Goal: Transaction & Acquisition: Purchase product/service

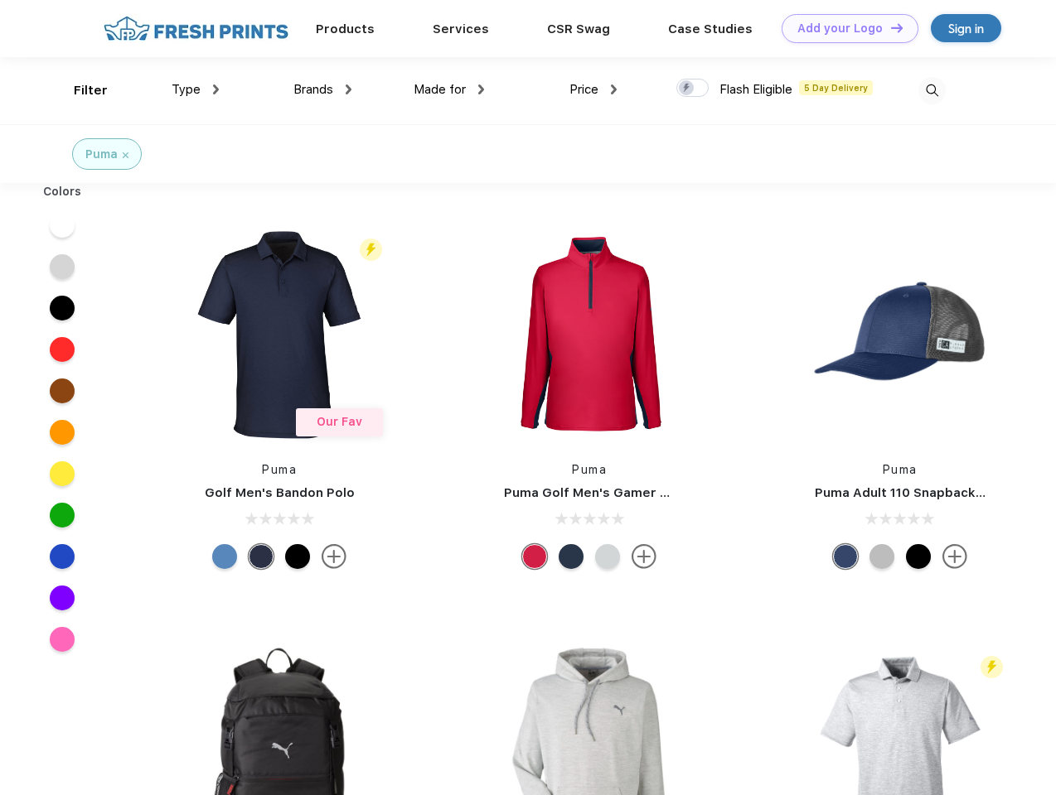
click at [844, 28] on link "Add your Logo Design Tool" at bounding box center [849, 28] width 137 height 29
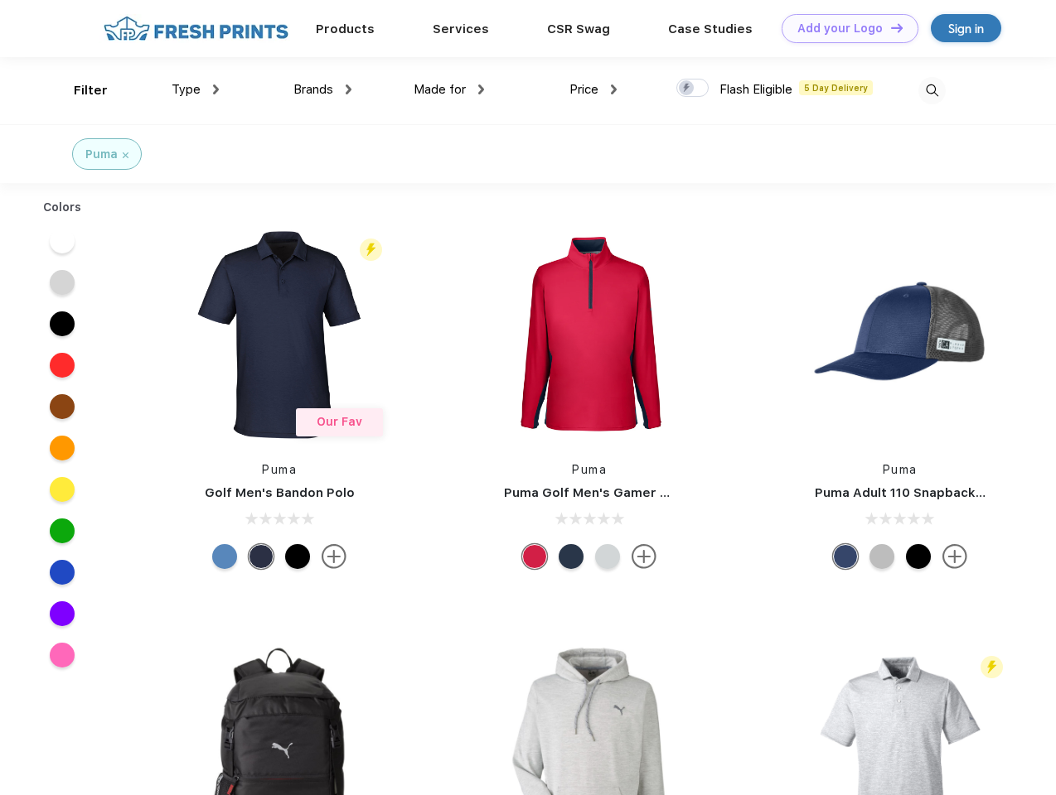
click at [0, 0] on div "Design Tool" at bounding box center [0, 0] width 0 height 0
click at [889, 27] on link "Add your Logo Design Tool" at bounding box center [849, 28] width 137 height 29
click at [80, 90] on div "Filter" at bounding box center [91, 90] width 34 height 19
click at [196, 89] on span "Type" at bounding box center [186, 89] width 29 height 15
click at [322, 89] on span "Brands" at bounding box center [313, 89] width 40 height 15
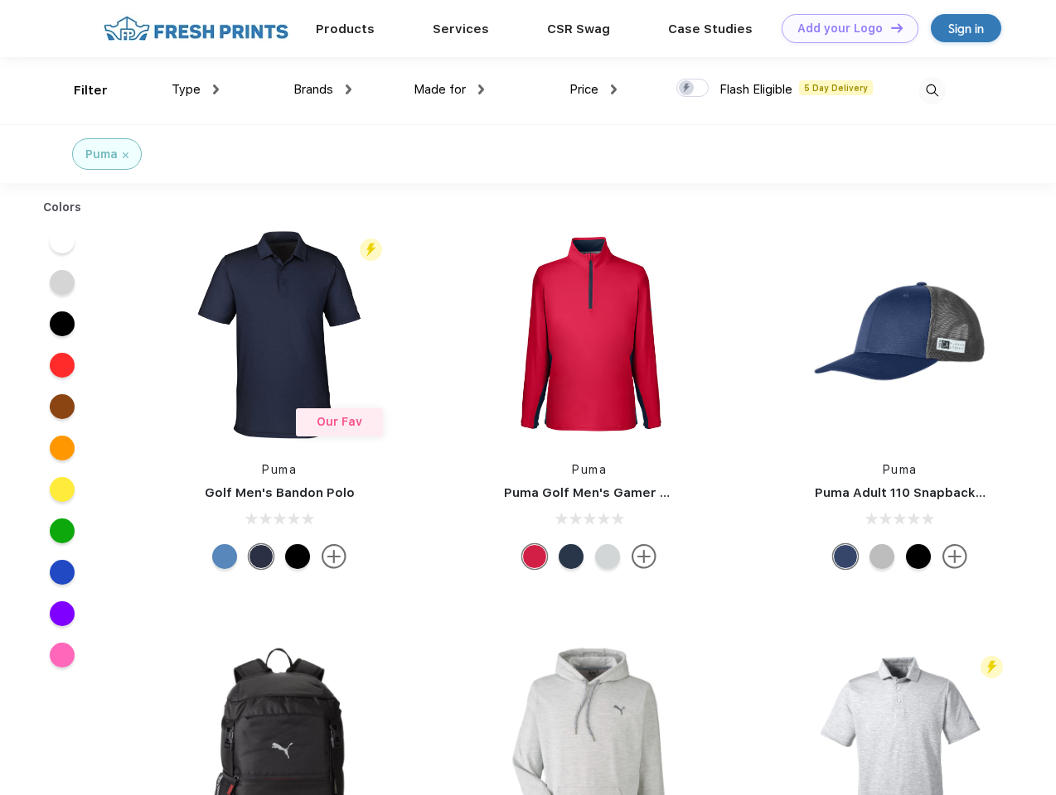
click at [449, 89] on span "Made for" at bounding box center [439, 89] width 52 height 15
click at [593, 89] on span "Price" at bounding box center [583, 89] width 29 height 15
click at [693, 89] on div at bounding box center [692, 88] width 32 height 18
click at [687, 89] on input "checkbox" at bounding box center [681, 83] width 11 height 11
click at [931, 90] on img at bounding box center [931, 90] width 27 height 27
